Goal: Task Accomplishment & Management: Manage account settings

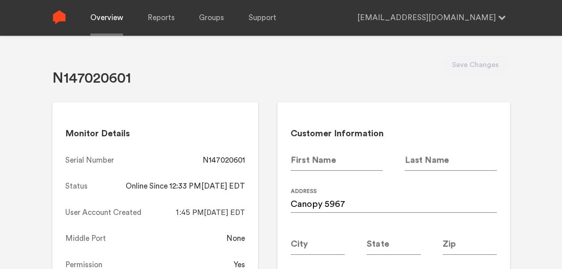
click at [105, 16] on link "Overview" at bounding box center [106, 18] width 33 height 36
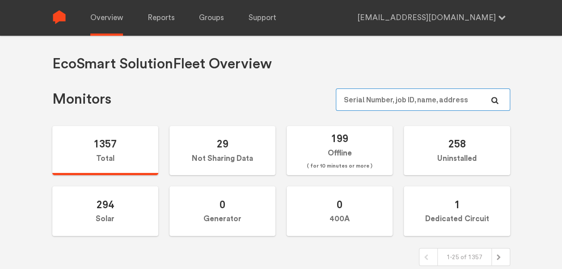
click at [373, 96] on input "text" at bounding box center [423, 99] width 174 height 22
paste input "N144020862"
type input "N144020862"
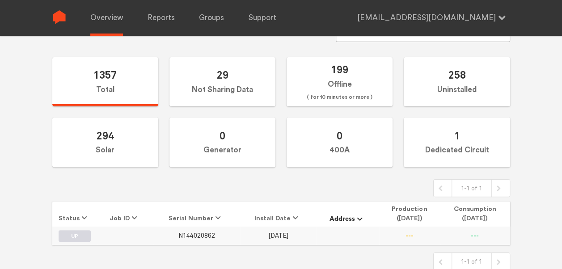
click at [197, 234] on span "N144020862" at bounding box center [196, 236] width 37 height 8
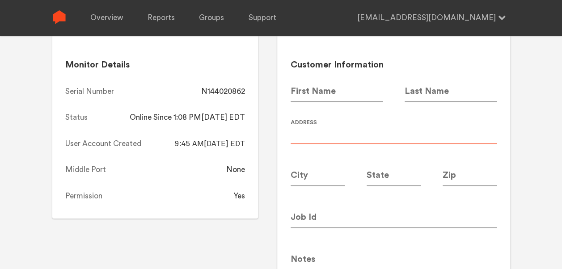
click at [328, 132] on input at bounding box center [394, 131] width 206 height 25
type input "Canopy 5925"
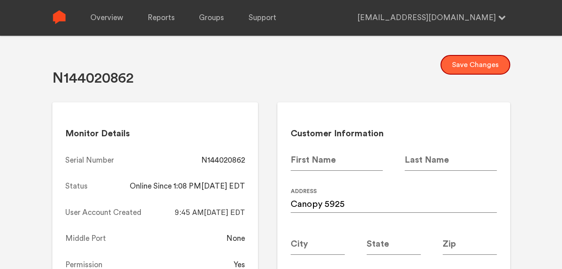
click at [476, 56] on button "Save Changes" at bounding box center [475, 65] width 70 height 20
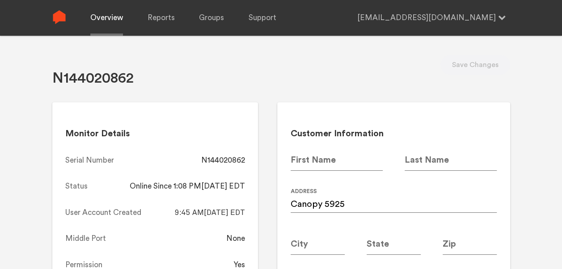
click at [107, 21] on link "Overview" at bounding box center [106, 18] width 33 height 36
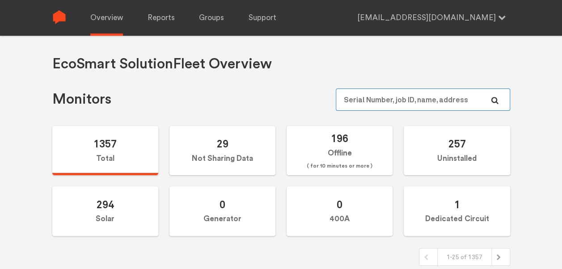
click at [365, 101] on input "text" at bounding box center [423, 99] width 174 height 22
paste input "N144020778"
type input "N144020778"
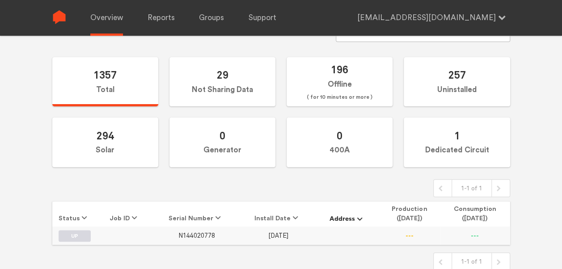
click at [202, 237] on td "N144020778" at bounding box center [196, 236] width 87 height 18
click at [202, 237] on span "N144020778" at bounding box center [196, 236] width 37 height 8
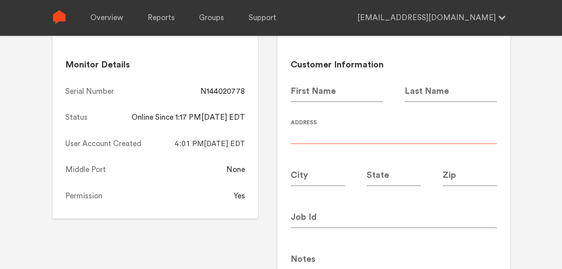
click at [323, 139] on input at bounding box center [394, 131] width 206 height 25
type input "Canopy 5909"
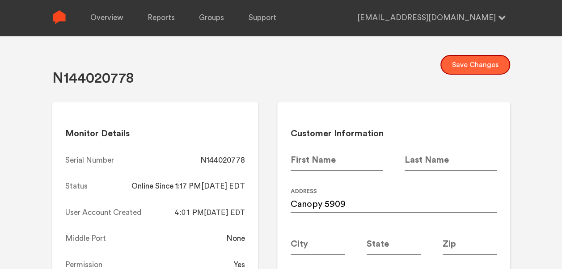
click at [487, 72] on button "Save Changes" at bounding box center [475, 65] width 70 height 20
